Goal: Ask a question

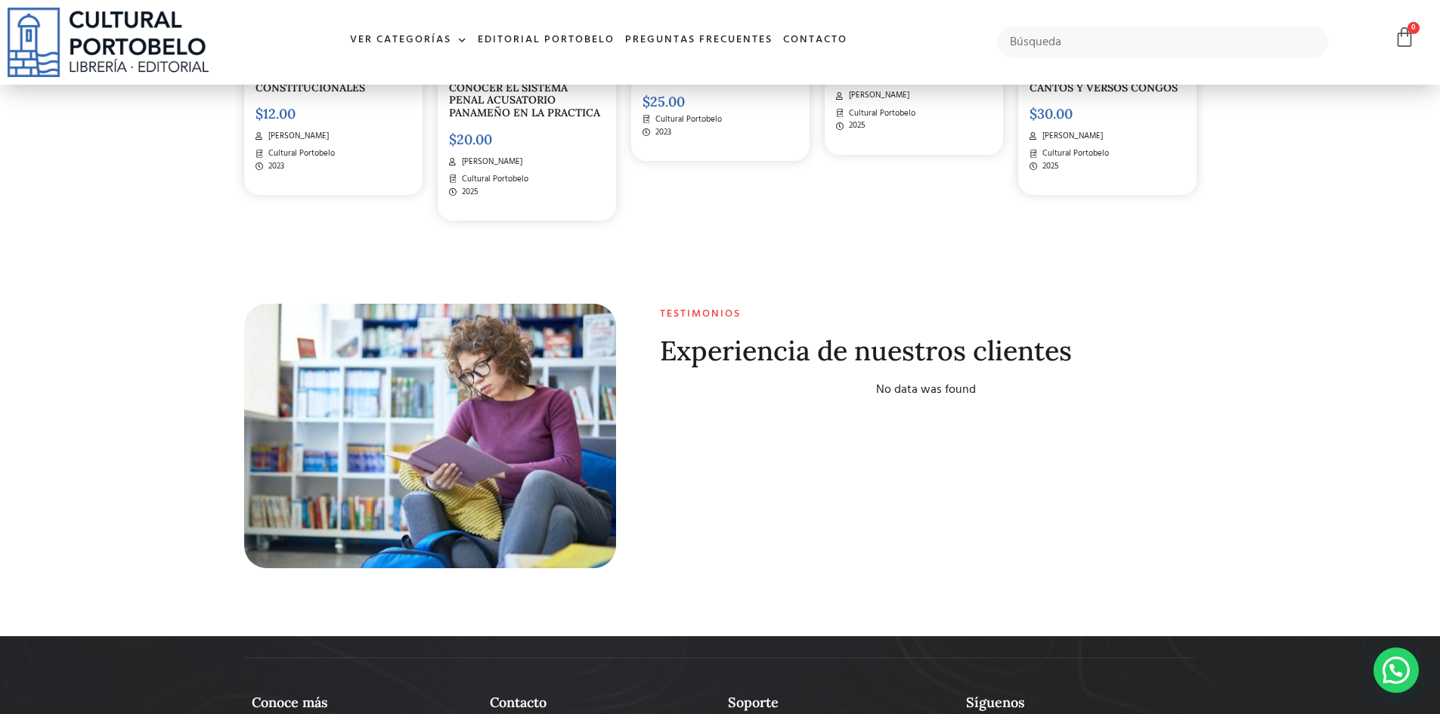
scroll to position [5977, 0]
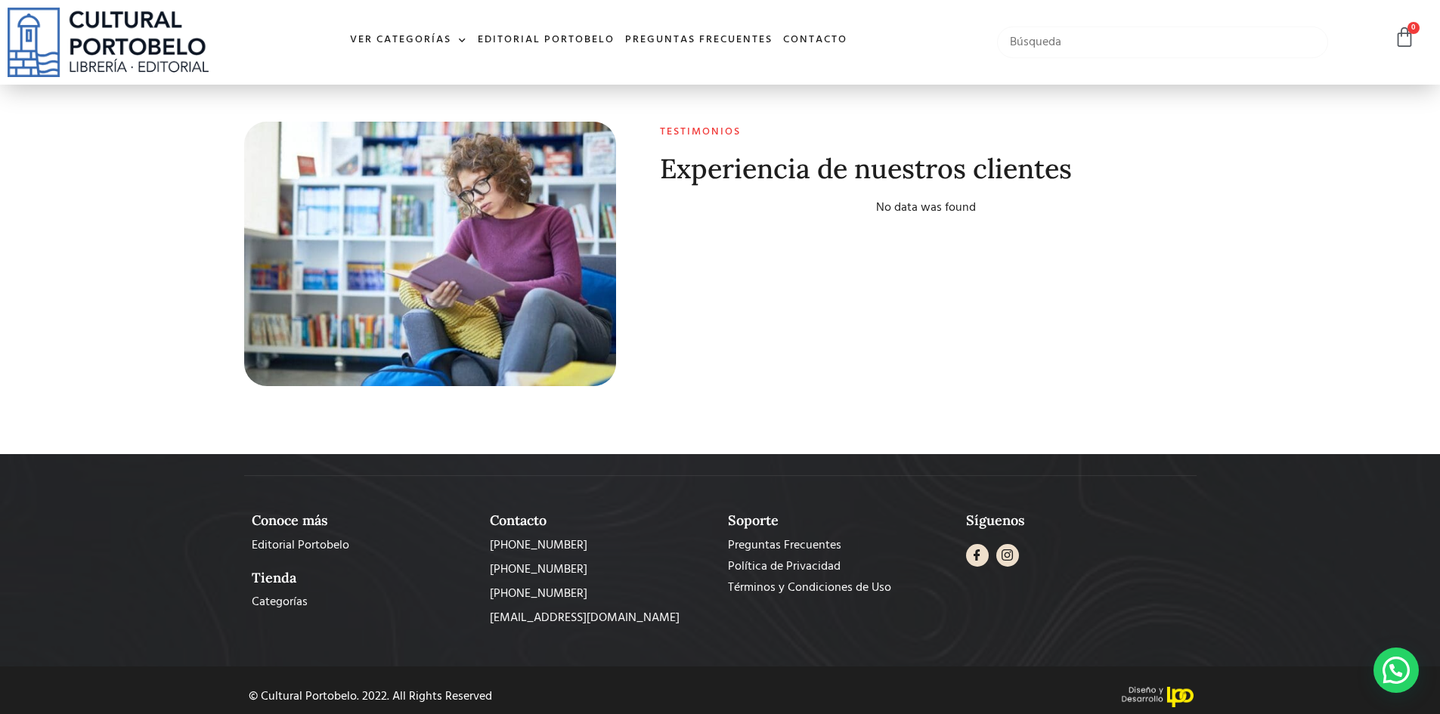
click at [1142, 46] on input "text" at bounding box center [1163, 42] width 332 height 32
paste input "CÓDIGO JUDICIAL Vs CÓDIGO DE PROCEDIMIENTO CIVIL"
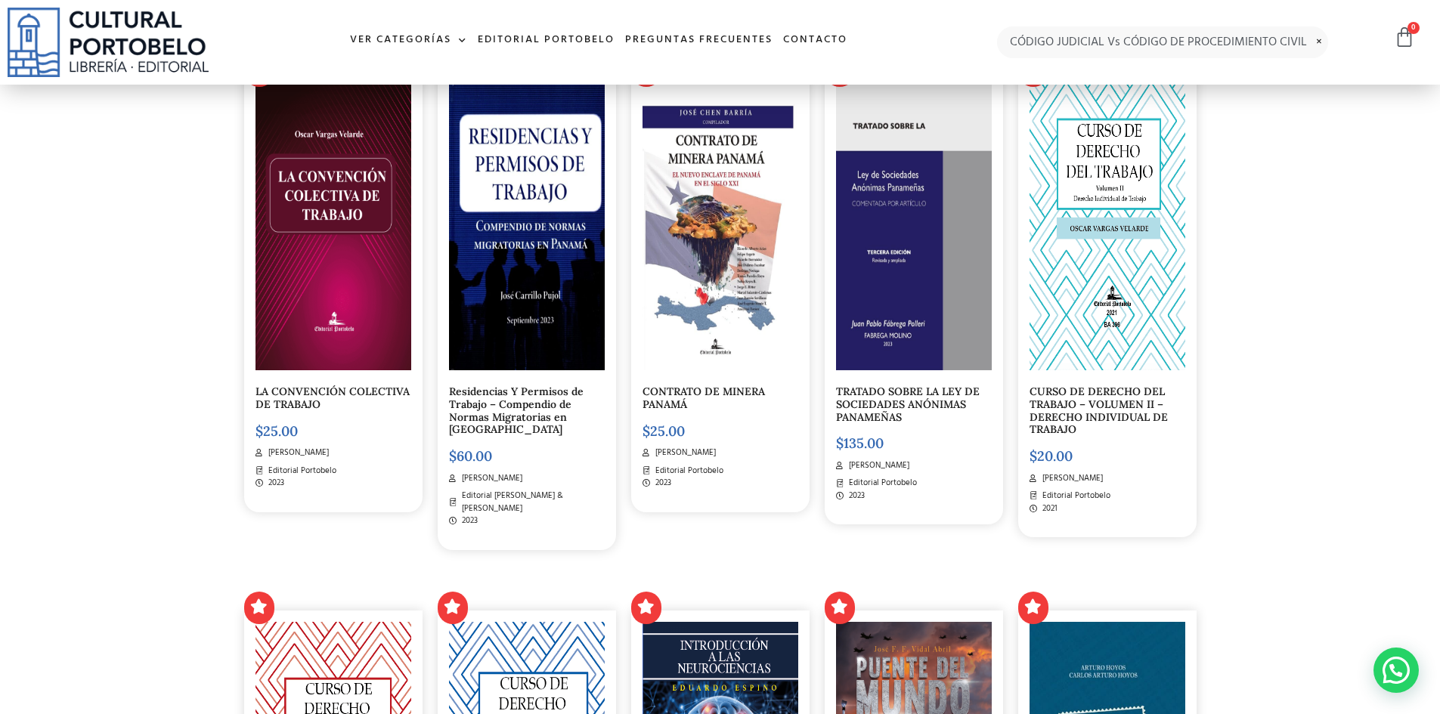
scroll to position [0, 0]
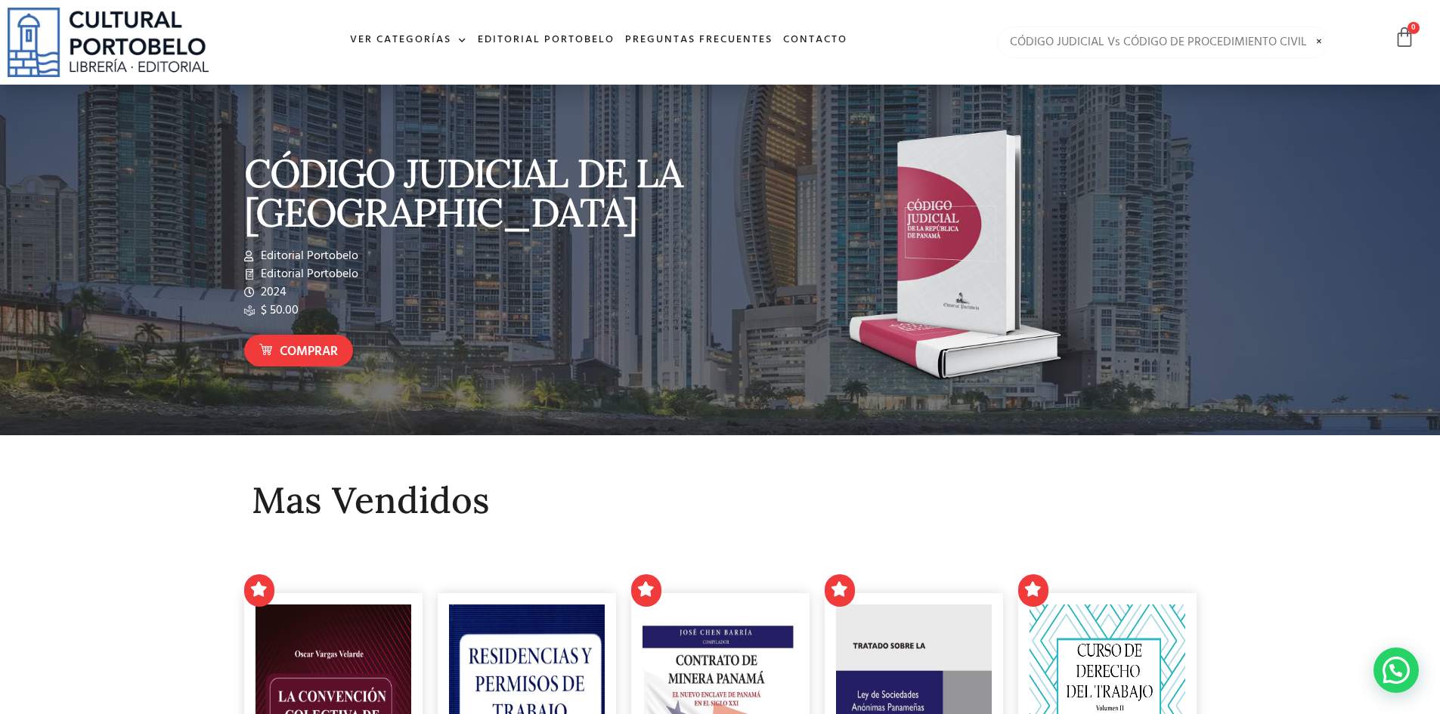
click at [1109, 39] on input "CÓDIGO JUDICIAL Vs CÓDIGO DE PROCEDIMIENTO CIVIL" at bounding box center [1163, 42] width 332 height 32
click at [1126, 42] on input "CÓDIGO JUDICIAL Vs CÓDIGO DE PROCEDIMIENTO CIVIL" at bounding box center [1163, 42] width 332 height 32
drag, startPoint x: 1120, startPoint y: 42, endPoint x: 894, endPoint y: 54, distance: 225.6
click at [894, 54] on div "Ver Categorías A – C Administración Empresarial Arquitectura Arte Autoayuda Bio…" at bounding box center [720, 42] width 1440 height 85
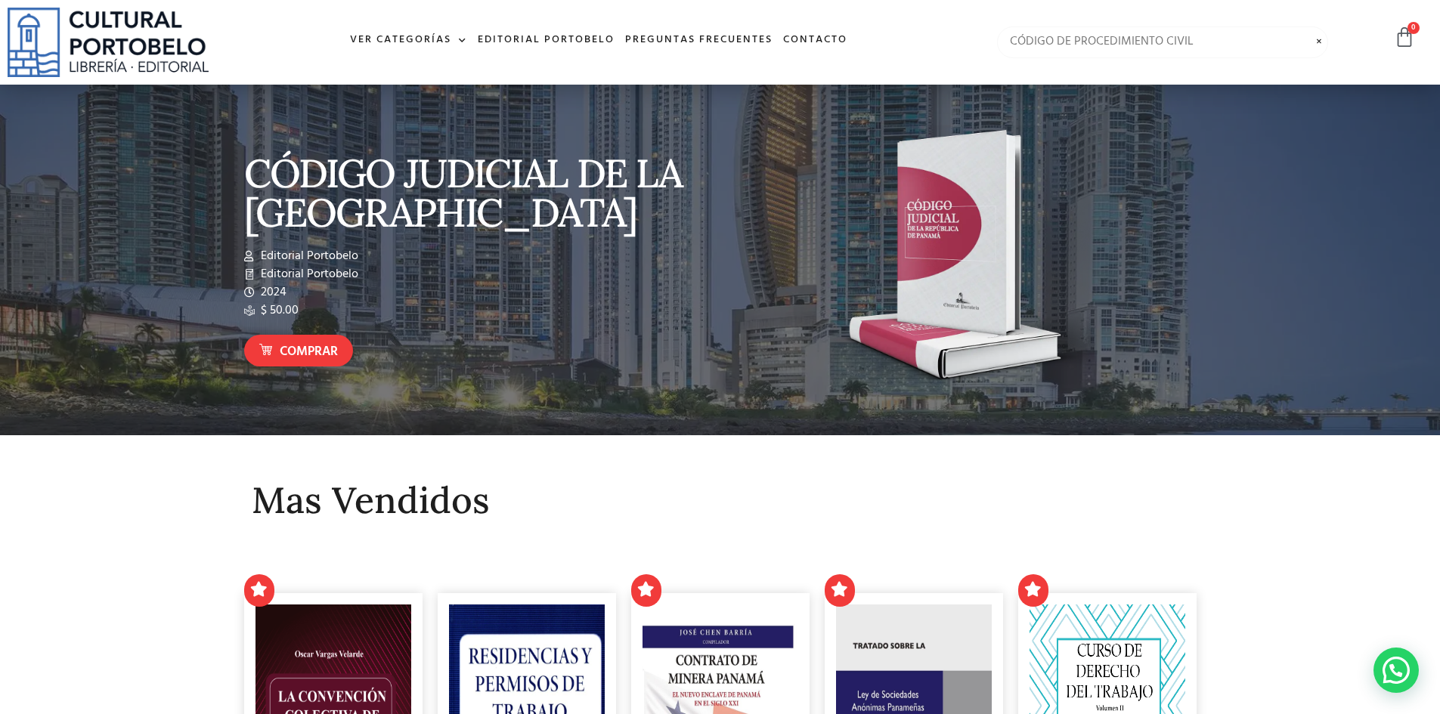
type input "CÓDIGO DE PROCEDIMIENTO CIVIL"
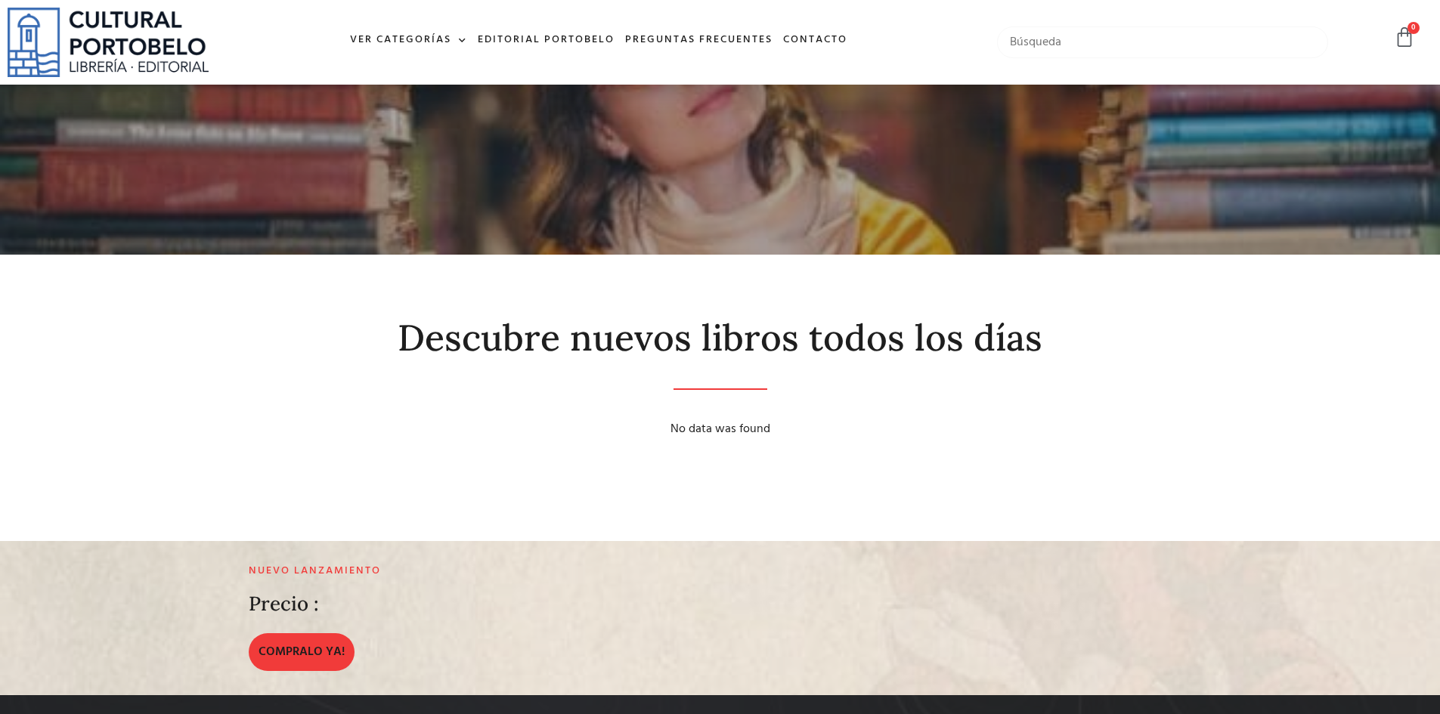
click at [1084, 39] on input "text" at bounding box center [1163, 42] width 332 height 32
paste input "CÓDIGO JUDICIAL Vs CÓDIGO DE PROCEDIMIENTO CIVIL"
drag, startPoint x: 1109, startPoint y: 42, endPoint x: 1405, endPoint y: 51, distance: 295.7
click at [1405, 51] on div "CÓDIGO JUDICIAL Vs CÓDIGO DE PROCEDIMIENTO CIVIL No hay productos en el carrito…" at bounding box center [1206, 42] width 433 height 47
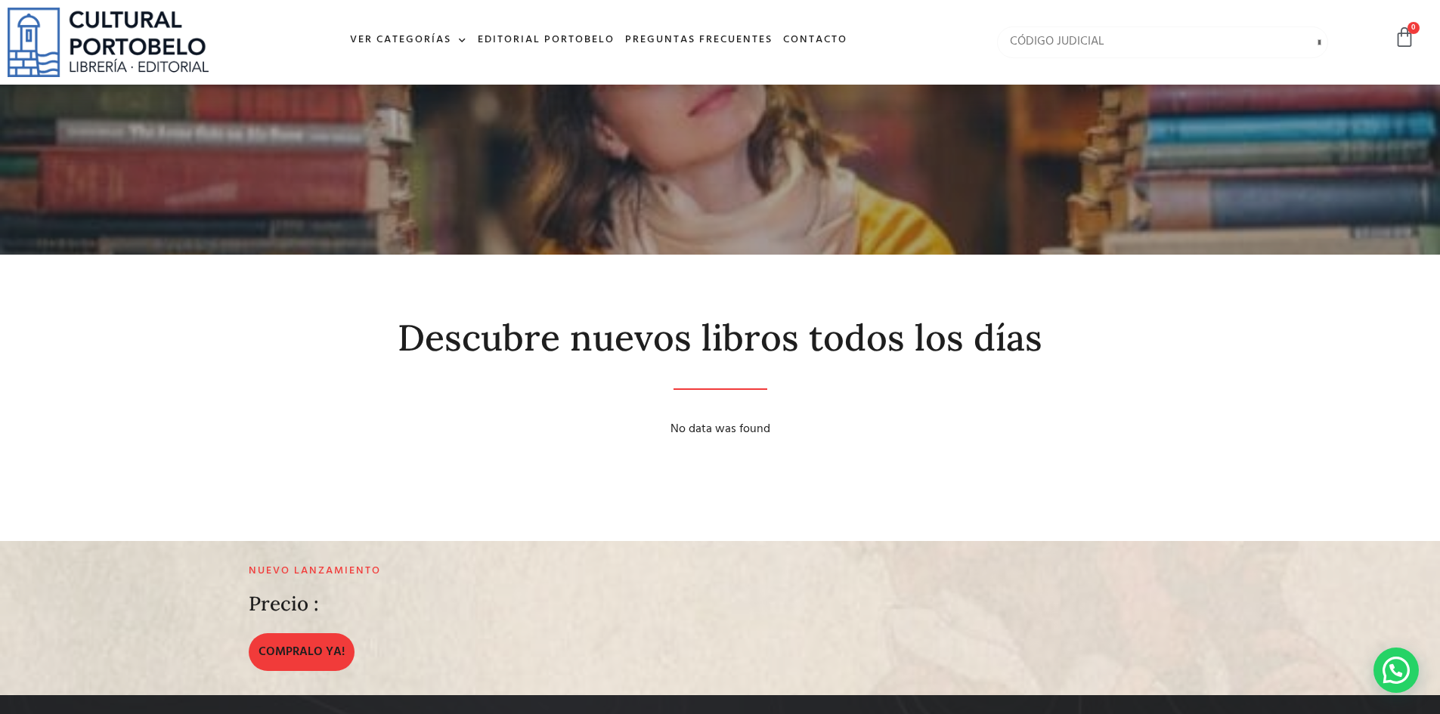
type input "CÓDIGO JUDICIAL"
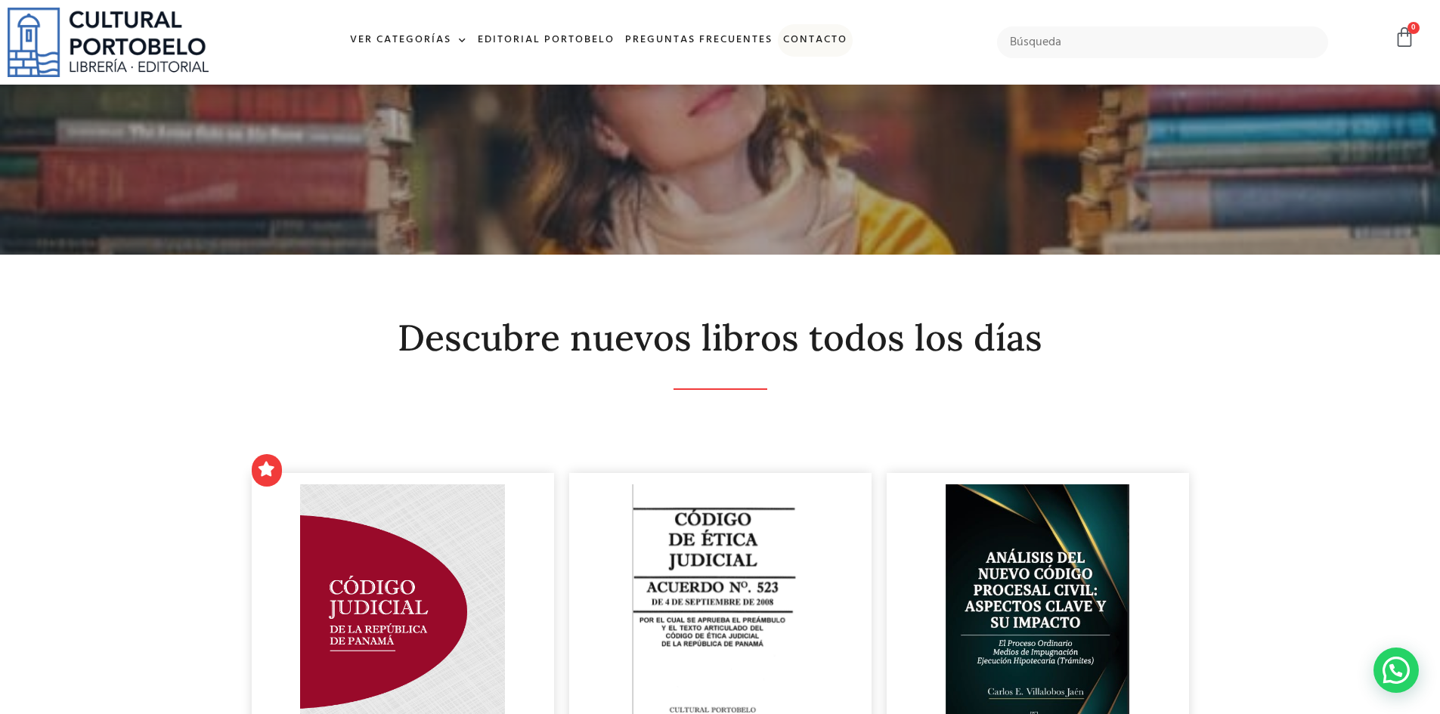
click at [822, 36] on link "Contacto" at bounding box center [815, 40] width 75 height 33
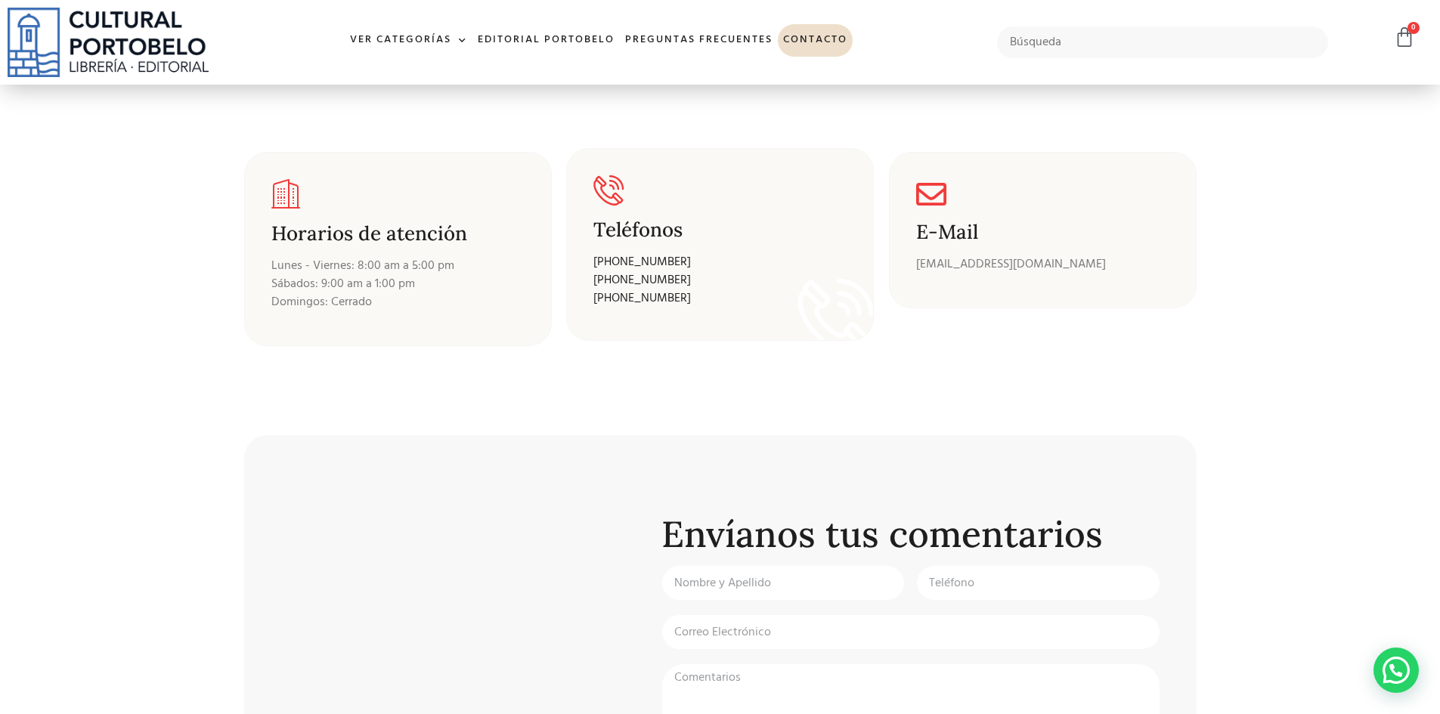
scroll to position [454, 0]
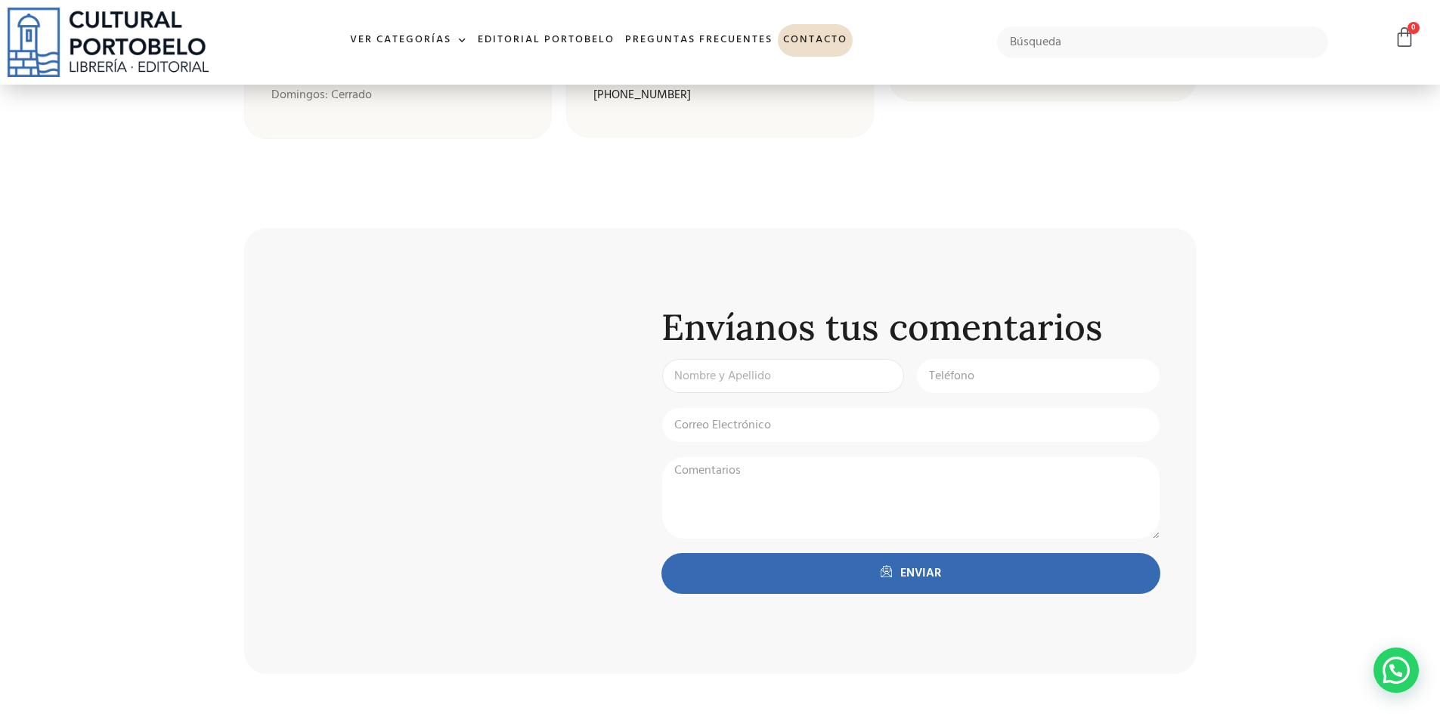
click at [801, 386] on input "Nombre y Apellido:" at bounding box center [784, 376] width 244 height 36
click at [745, 491] on textarea "Comentarios:" at bounding box center [911, 498] width 499 height 83
paste textarea "CÓDIGO JUDICIAL Vs CÓDIGO DE PROCEDIMIENTO CIVIL"
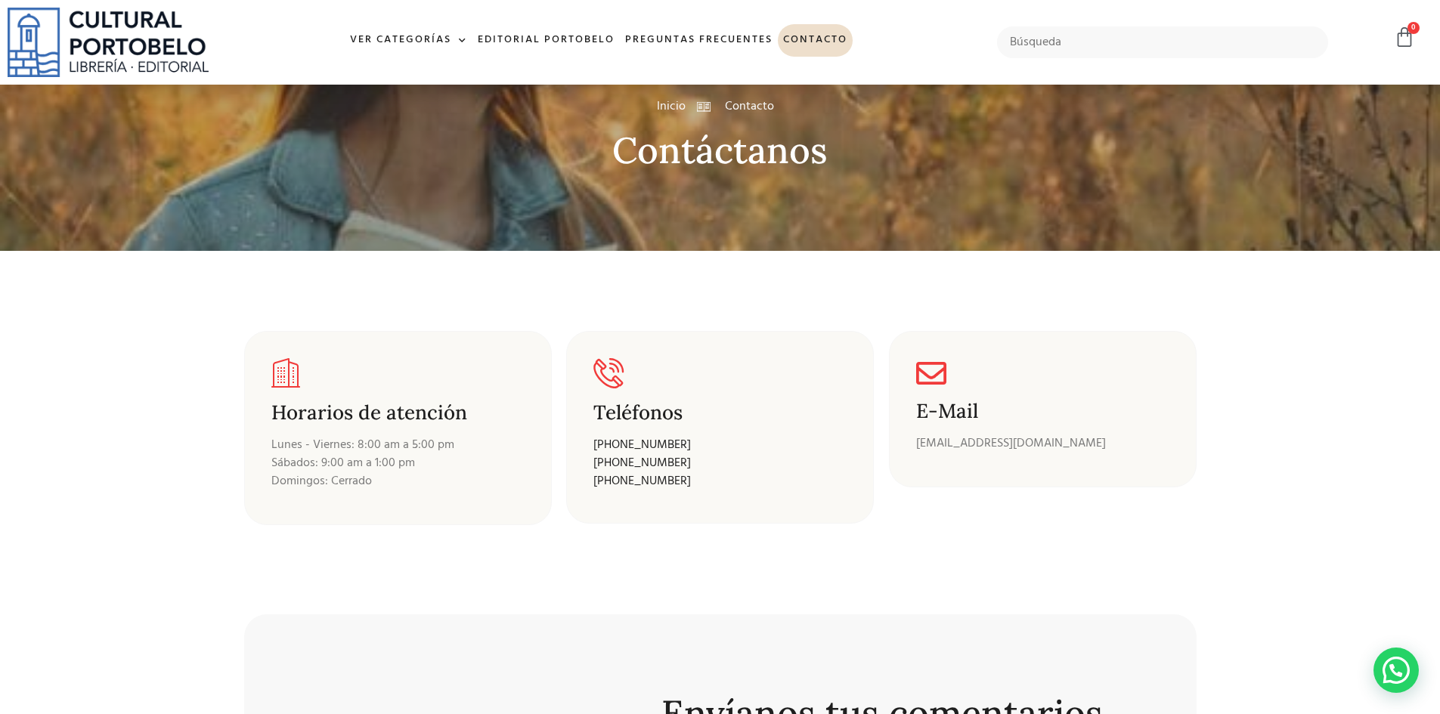
scroll to position [0, 0]
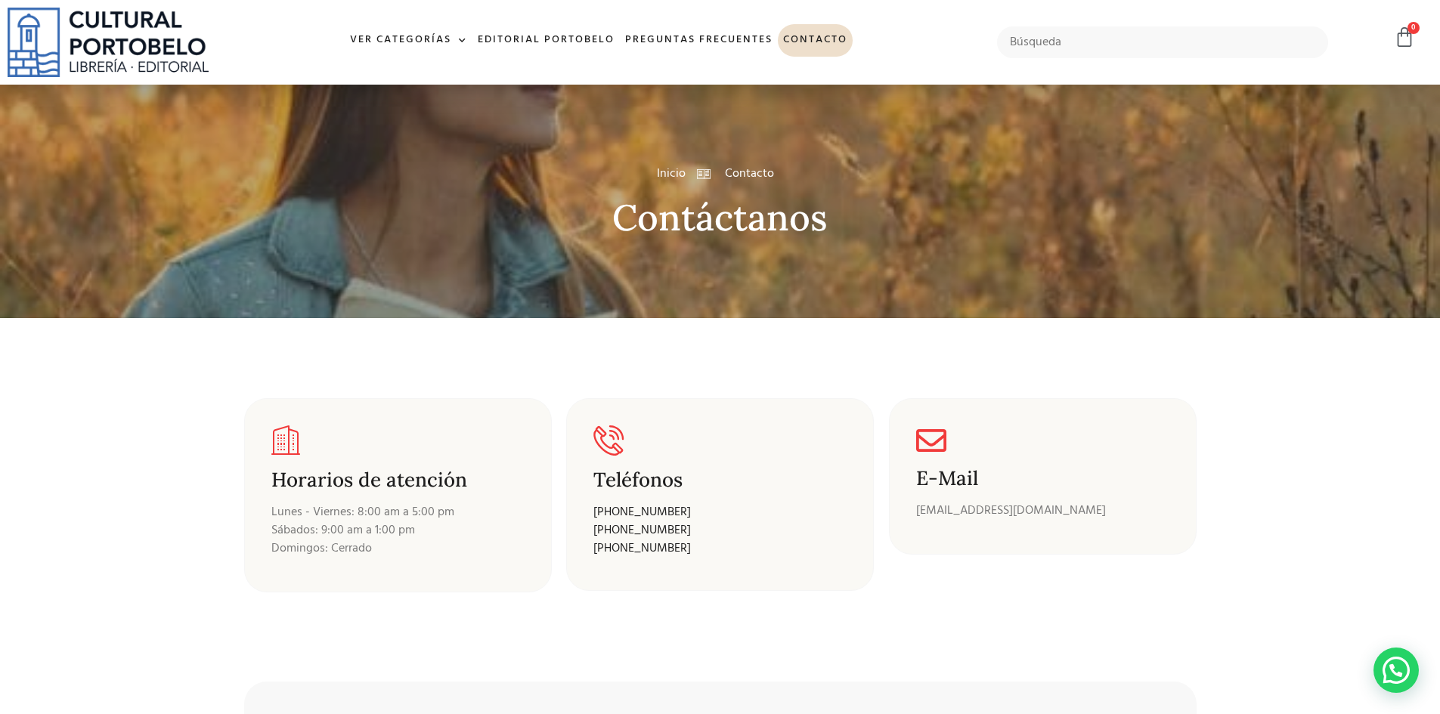
type textarea "CÓDIGO JUDICIAL Vs CÓDIGO DE PROCEDIMIENTO CIVIL"
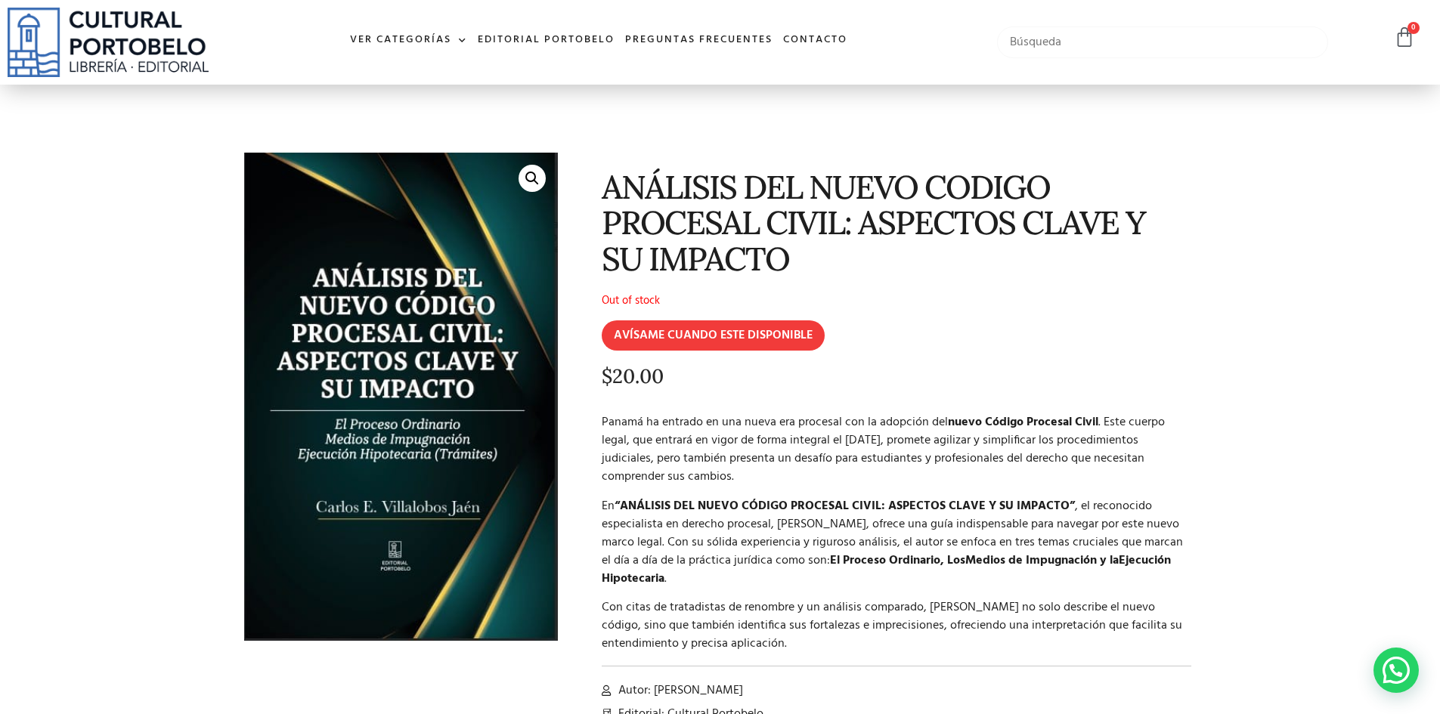
click at [1103, 33] on input "text" at bounding box center [1163, 42] width 332 height 32
paste input "[PERSON_NAME]"
type input "[PERSON_NAME]"
